Goal: Check status: Check status

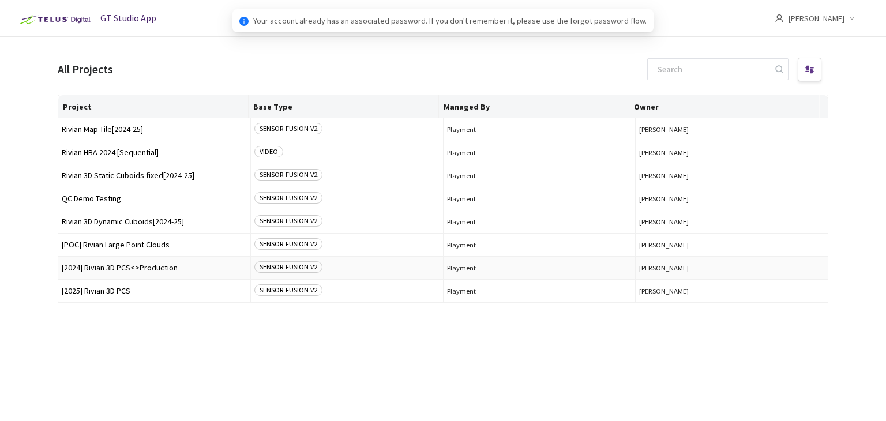
click at [99, 267] on span "[2024] Rivian 3D PCS<>Production" at bounding box center [154, 268] width 185 height 9
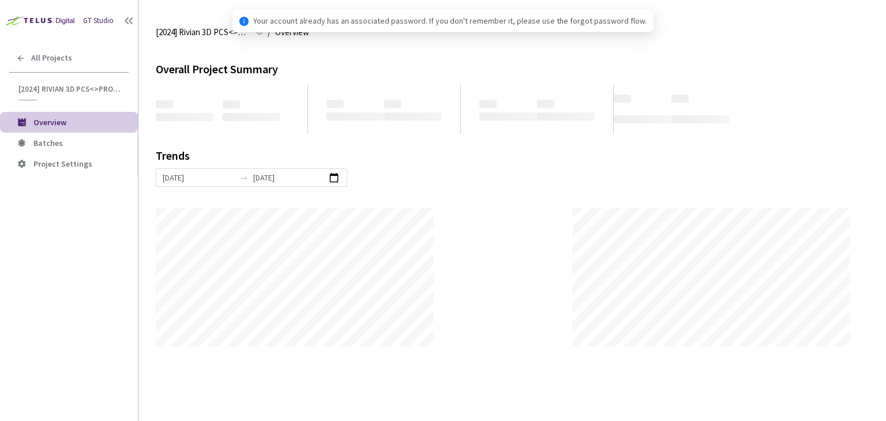
scroll to position [421, 886]
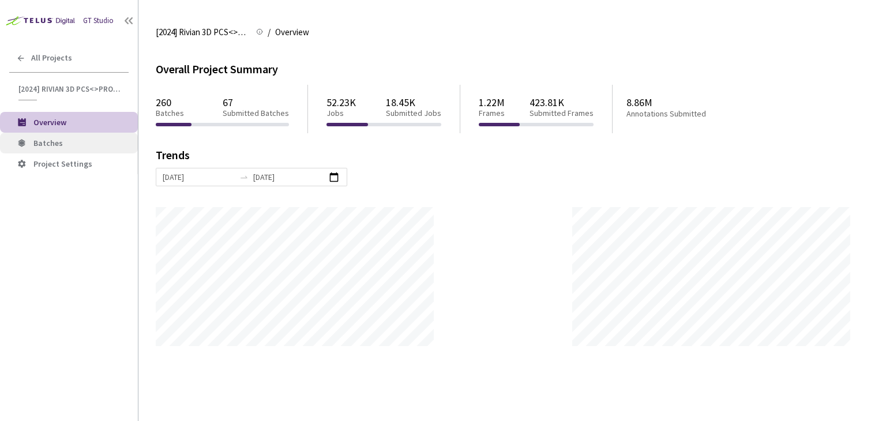
click at [76, 138] on span "Batches" at bounding box center [80, 143] width 95 height 10
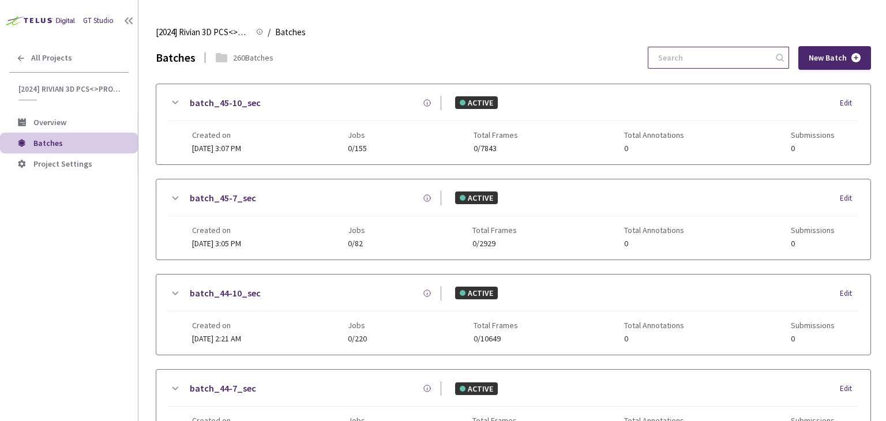
click at [737, 55] on input at bounding box center [712, 57] width 123 height 21
click at [672, 59] on input "9-7" at bounding box center [712, 57] width 123 height 21
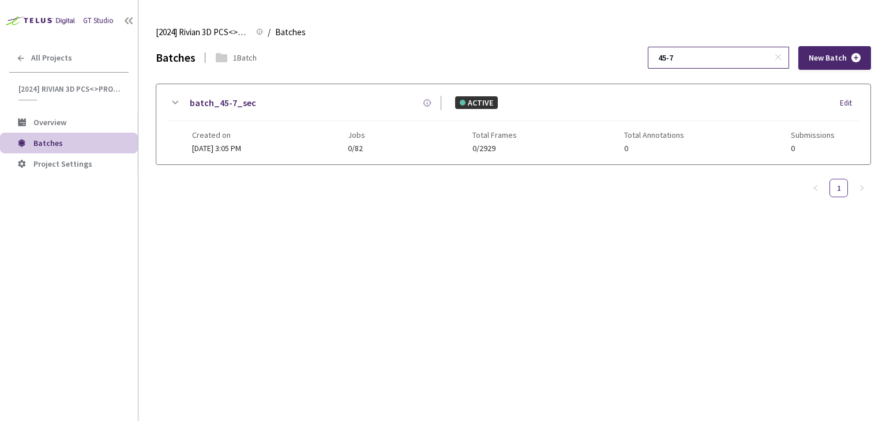
click at [676, 57] on input "45-7" at bounding box center [712, 57] width 123 height 21
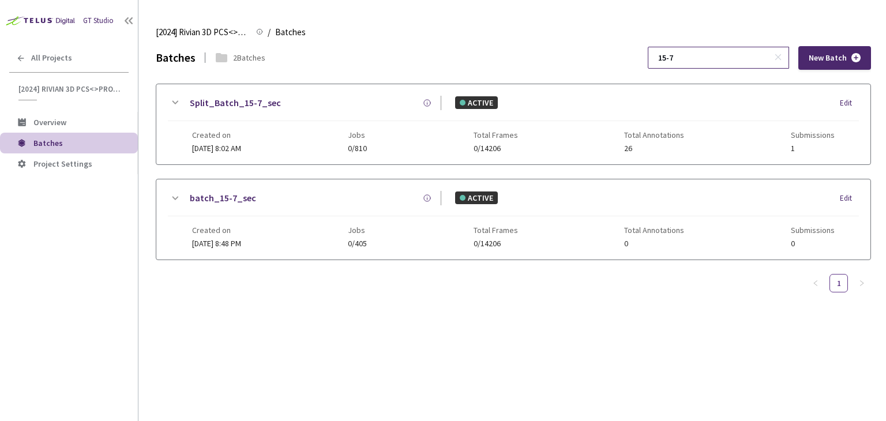
click at [678, 61] on input "15-7" at bounding box center [712, 57] width 123 height 21
type input "12-7"
click at [222, 104] on link "Split_Batch_12-7_sec" at bounding box center [235, 103] width 91 height 14
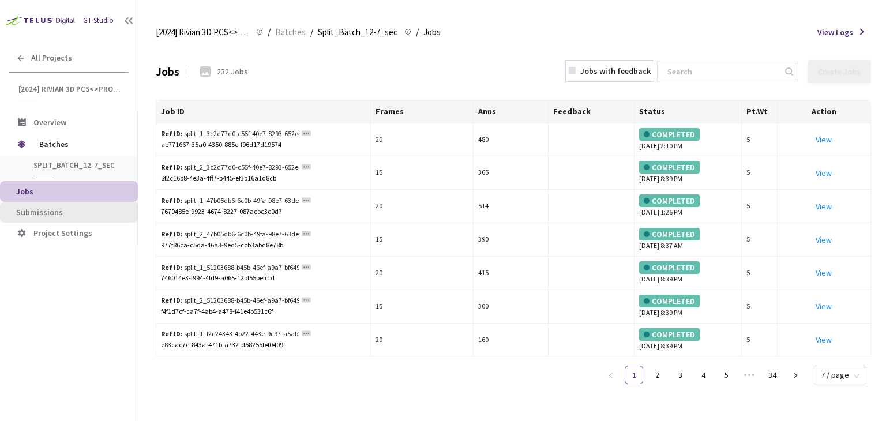
click at [66, 213] on span "Submissions" at bounding box center [72, 213] width 113 height 10
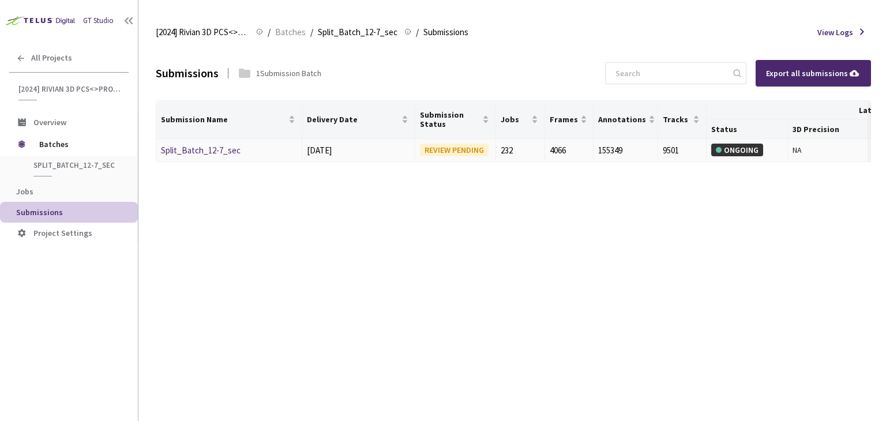
click at [183, 149] on link "Split_Batch_12-7_sec" at bounding box center [201, 150] width 80 height 11
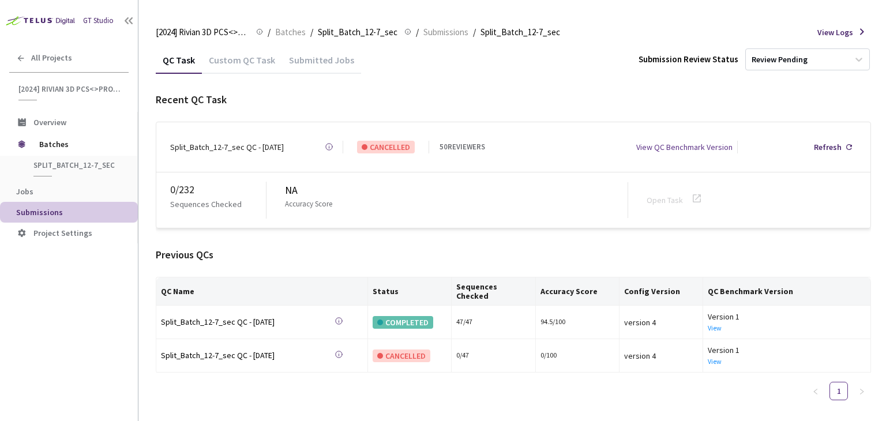
click at [247, 66] on div "Custom QC Task" at bounding box center [242, 64] width 80 height 20
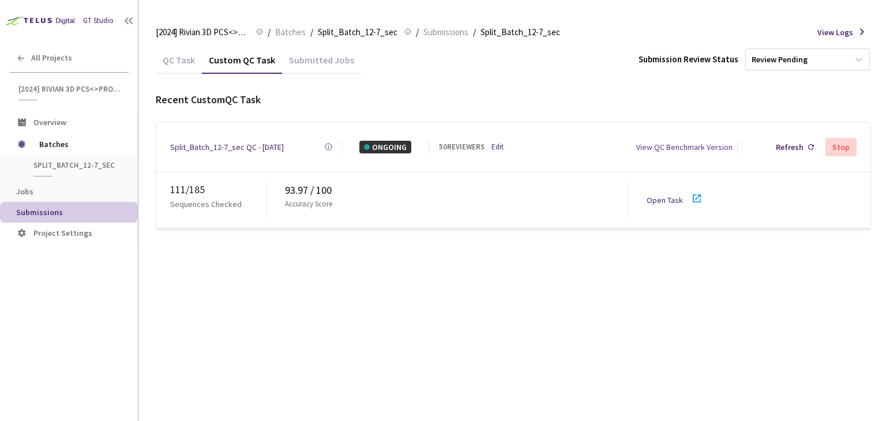
click at [300, 282] on div "QC Task Custom QC Task Submitted Jobs Submission Review Status Review Pending R…" at bounding box center [513, 233] width 715 height 375
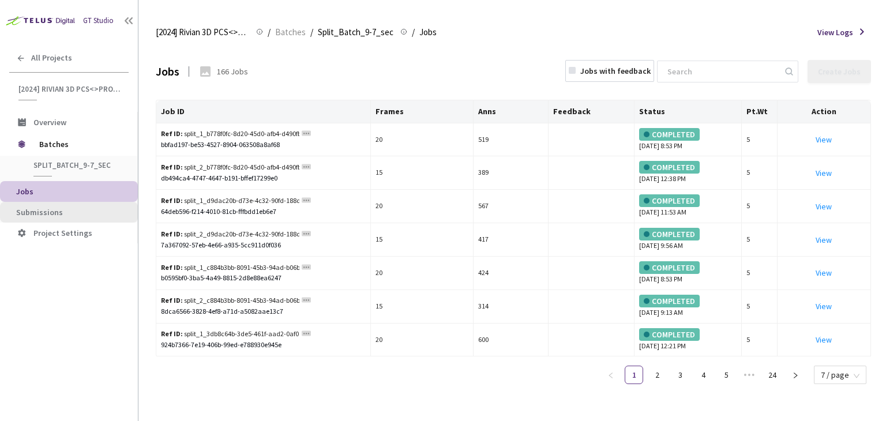
click at [40, 216] on span "Submissions" at bounding box center [39, 212] width 47 height 10
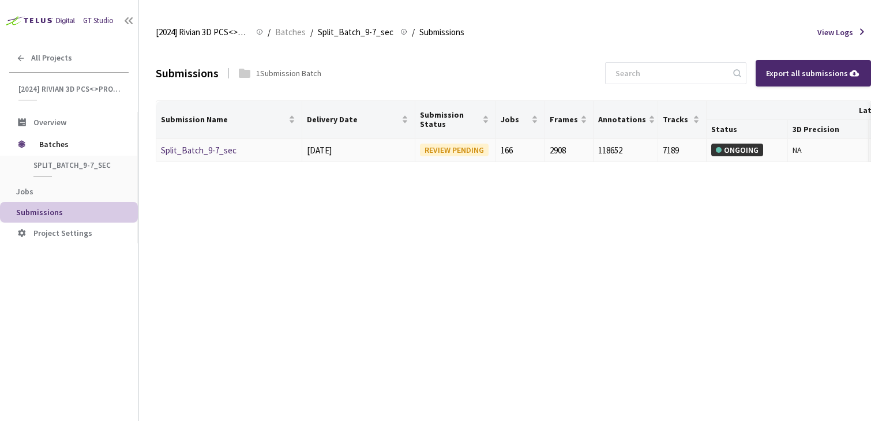
click at [189, 148] on link "Split_Batch_9-7_sec" at bounding box center [199, 150] width 76 height 11
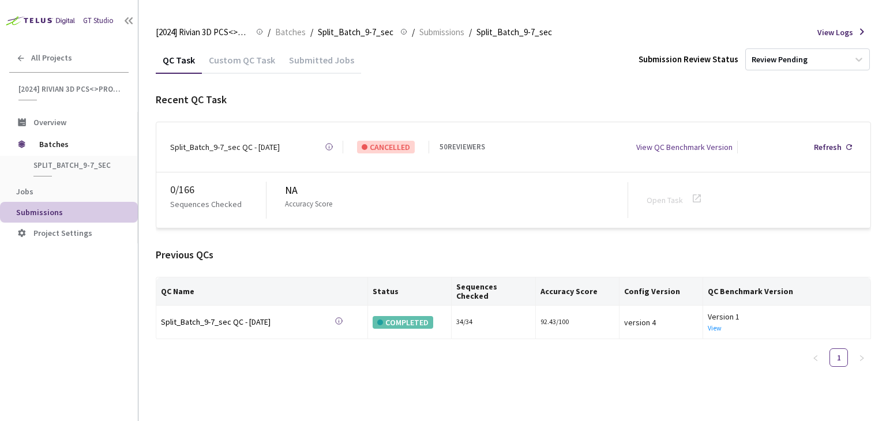
click at [249, 57] on div "Custom QC Task" at bounding box center [242, 64] width 80 height 20
